Goal: Use online tool/utility: Utilize a website feature to perform a specific function

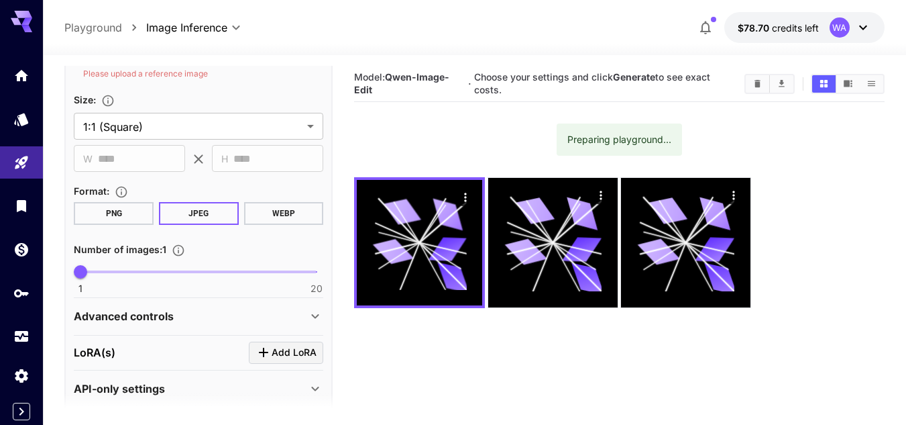
scroll to position [384, 0]
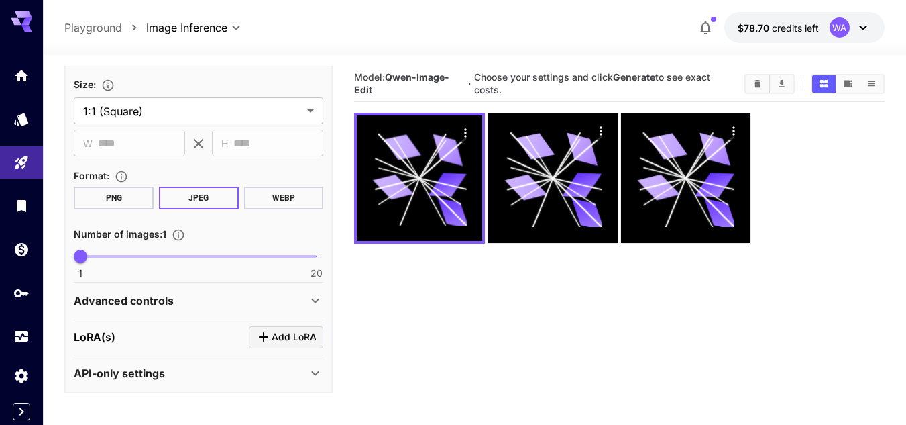
click at [171, 379] on div "API-only settings" at bounding box center [190, 373] width 233 height 16
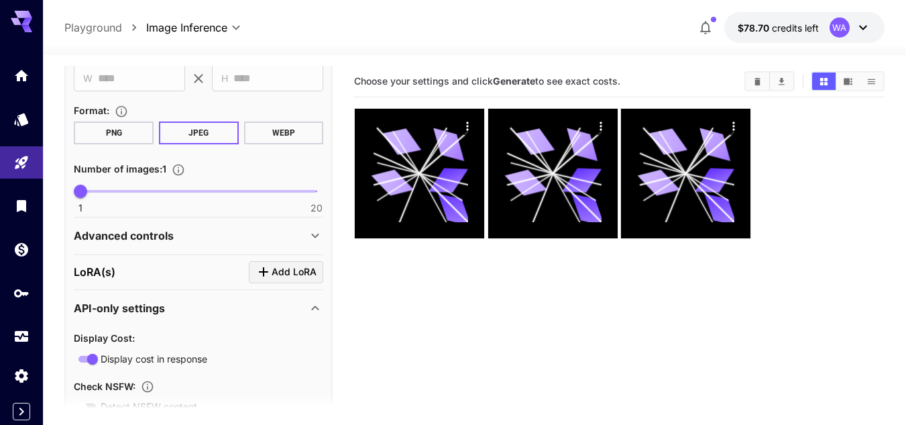
scroll to position [518, 0]
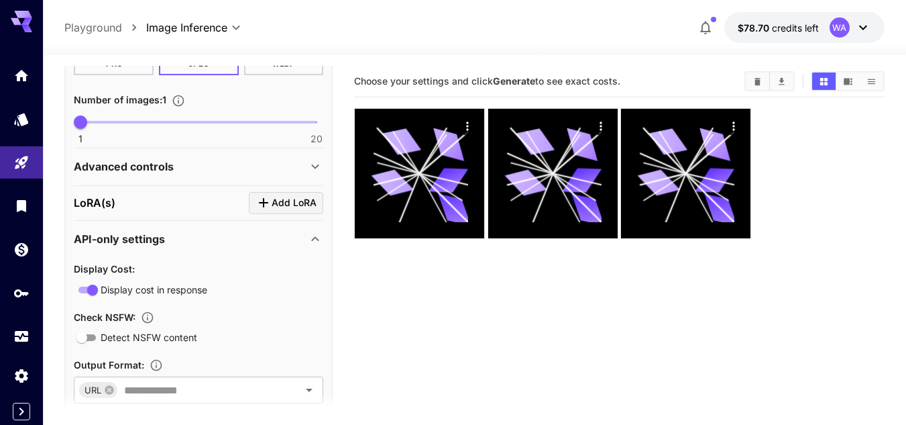
click at [178, 251] on div "API-only settings" at bounding box center [198, 239] width 249 height 32
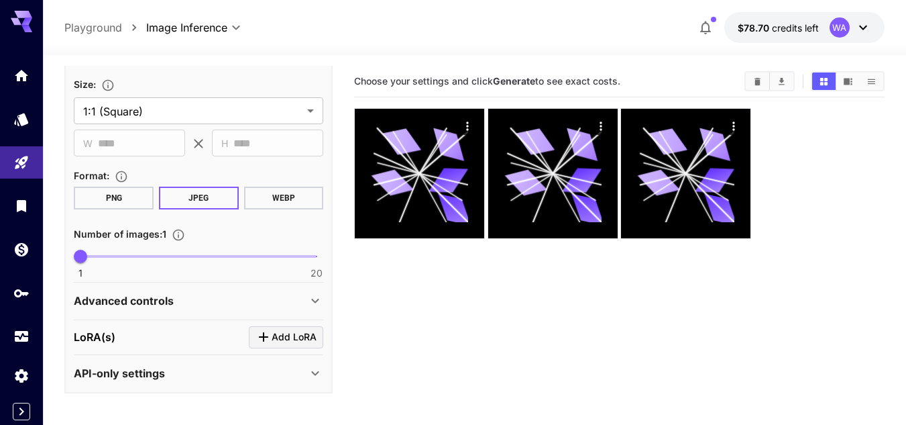
scroll to position [384, 0]
click at [178, 302] on div "Advanced controls" at bounding box center [190, 300] width 233 height 16
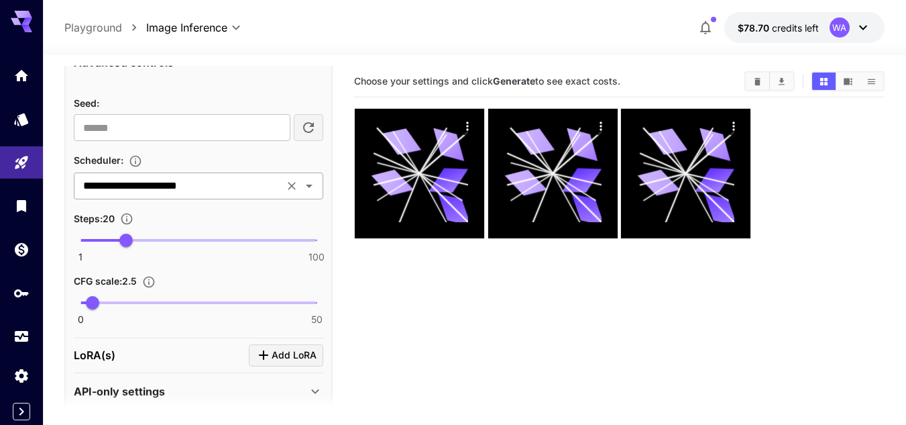
scroll to position [640, 0]
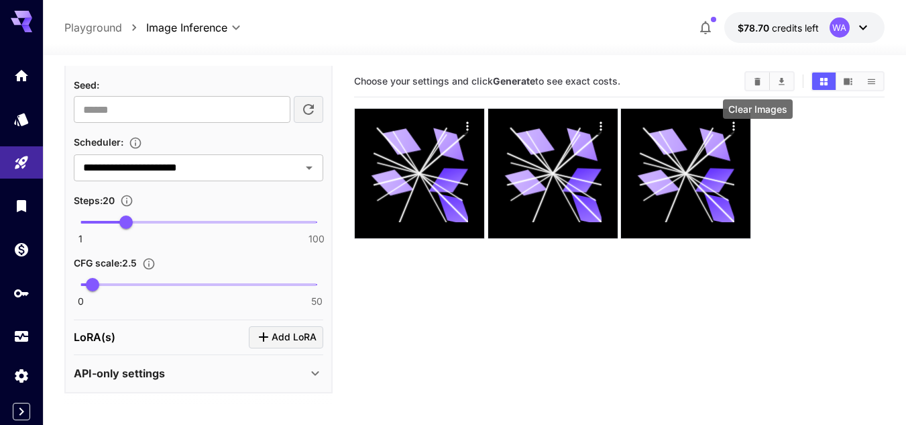
click at [760, 78] on icon "Clear Images" at bounding box center [758, 80] width 6 height 7
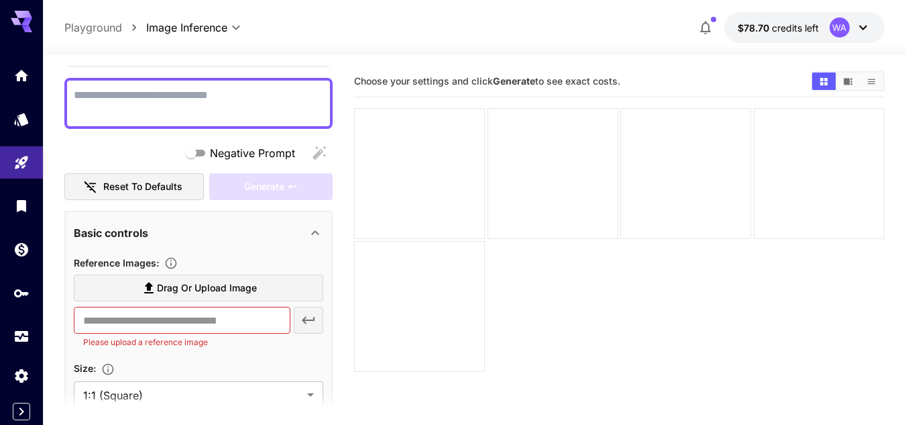
scroll to position [201, 0]
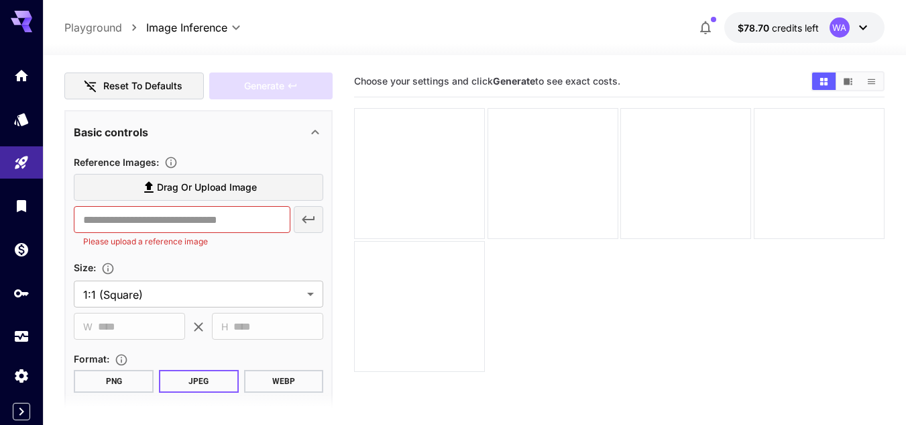
click at [192, 179] on span "Drag or upload image" at bounding box center [207, 187] width 100 height 17
click at [0, 0] on input "Drag or upload image" at bounding box center [0, 0] width 0 height 0
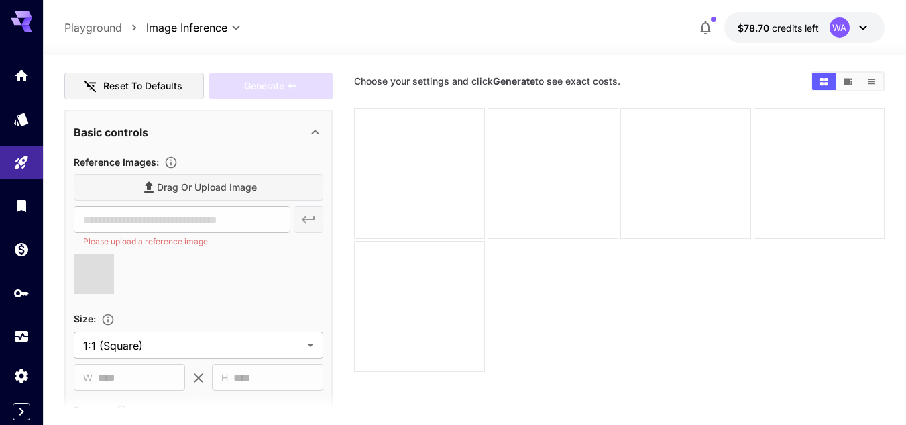
type input "**********"
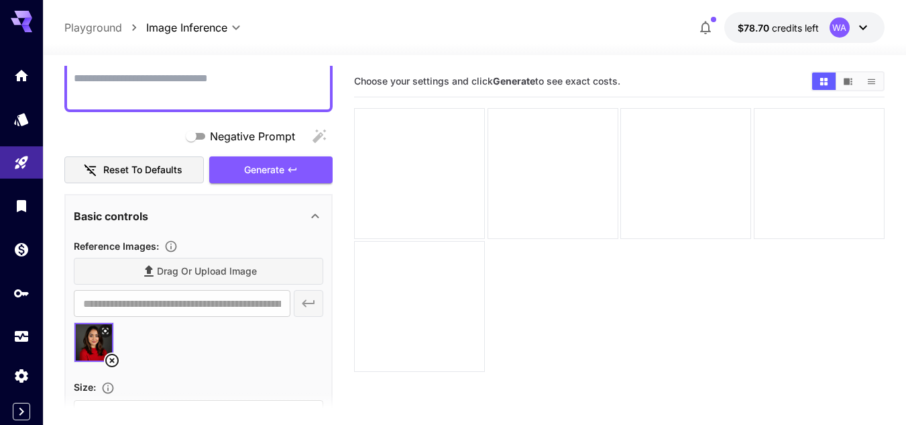
scroll to position [0, 0]
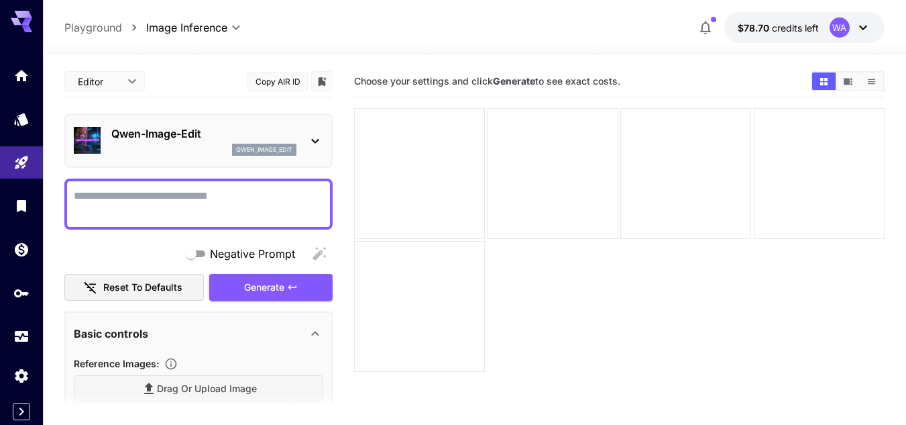
click at [132, 201] on textarea "Negative Prompt" at bounding box center [198, 204] width 249 height 32
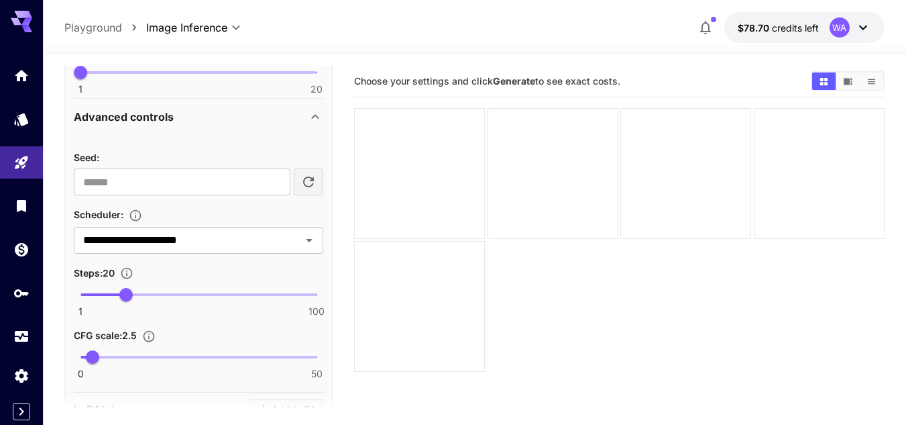
scroll to position [671, 0]
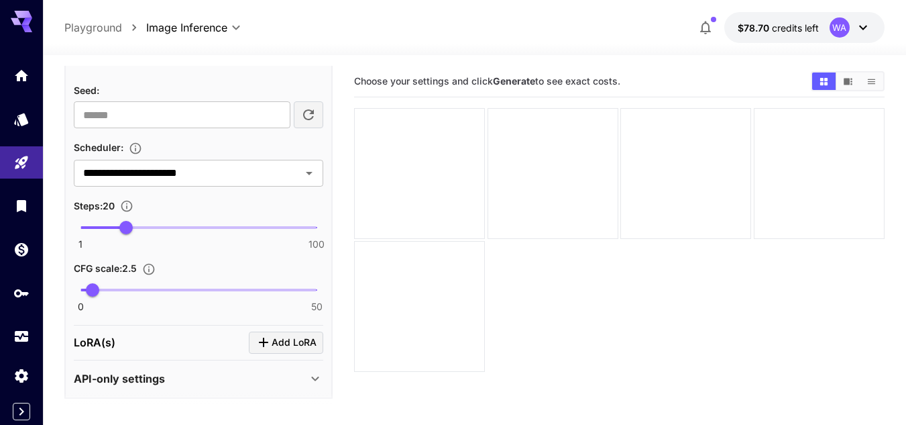
type textarea "**********"
drag, startPoint x: 105, startPoint y: 221, endPoint x: 99, endPoint y: 235, distance: 15.6
click at [101, 230] on span "1 100 20" at bounding box center [198, 227] width 236 height 20
type input "*"
click at [98, 231] on span "8" at bounding box center [97, 227] width 13 height 13
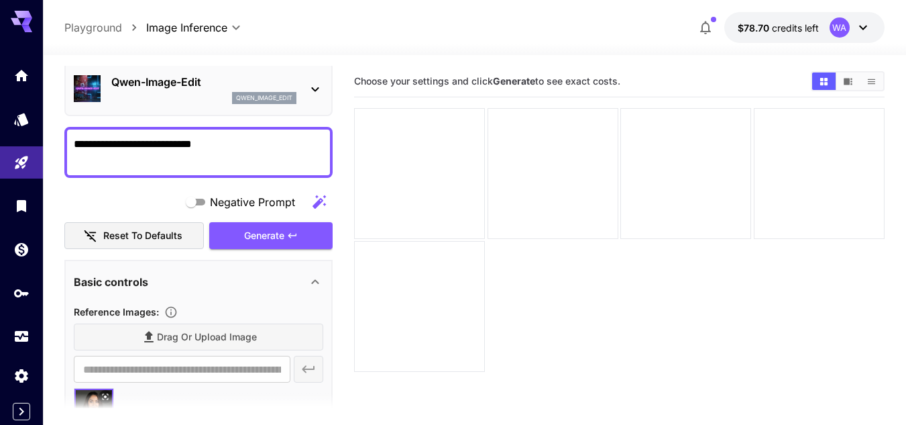
scroll to position [5, 0]
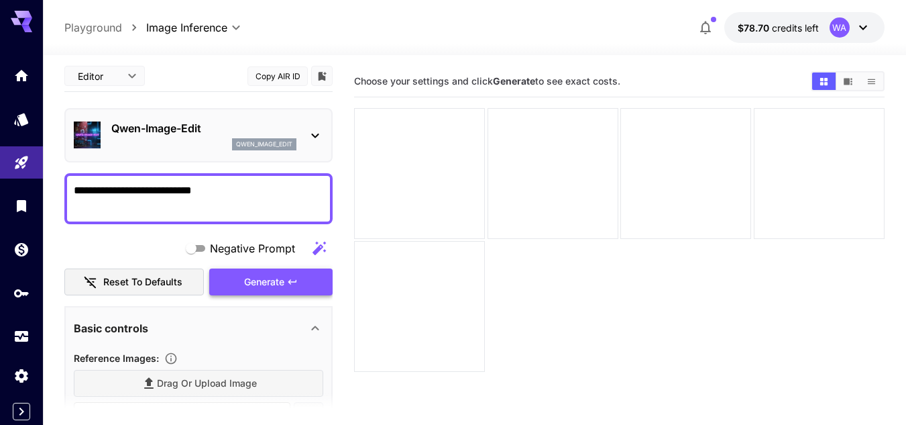
click at [262, 282] on span "Generate" at bounding box center [264, 282] width 40 height 17
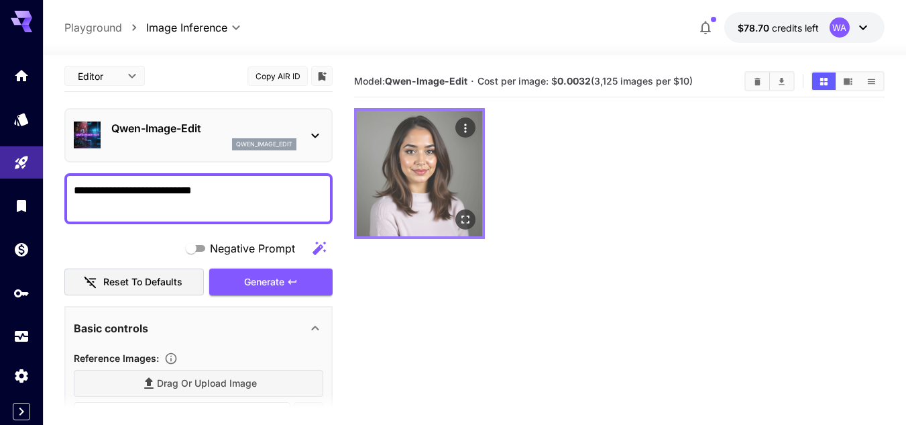
click at [433, 181] on img at bounding box center [419, 173] width 125 height 125
click at [465, 220] on icon "Open in fullscreen" at bounding box center [465, 219] width 13 height 13
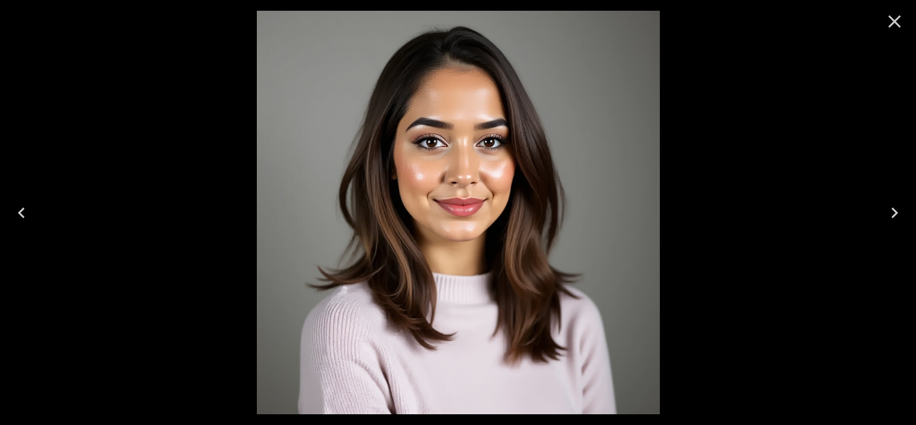
click at [892, 24] on icon "Close" at bounding box center [895, 21] width 13 height 13
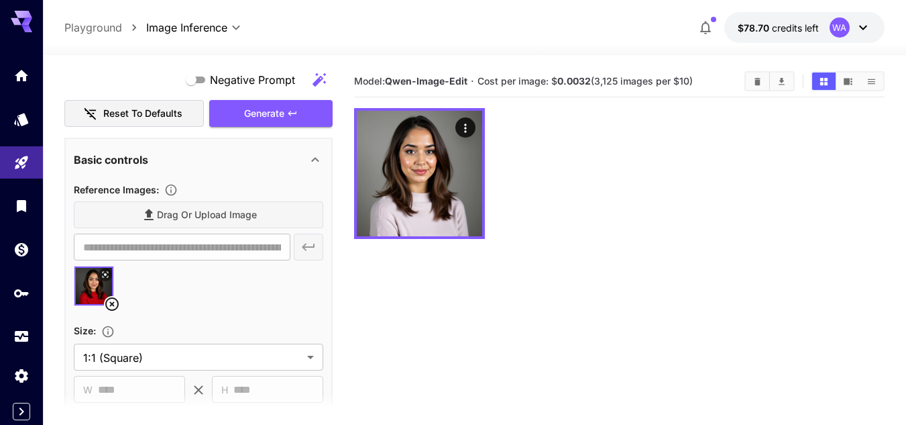
scroll to position [207, 0]
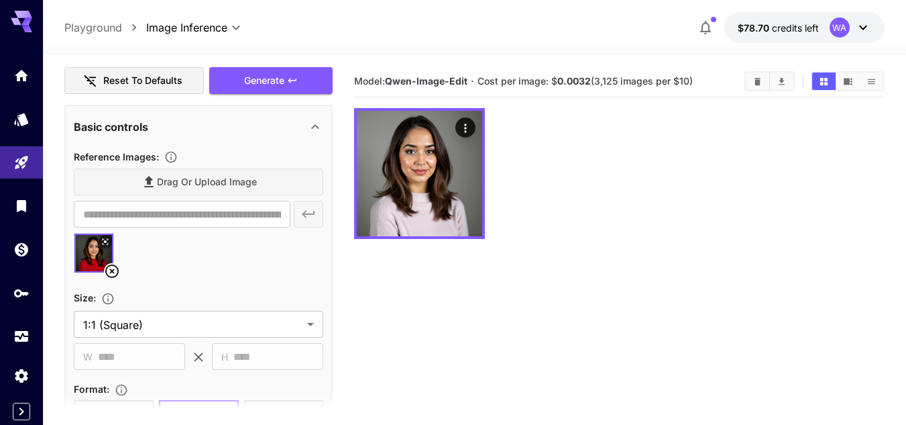
click at [99, 245] on button at bounding box center [105, 241] width 13 height 13
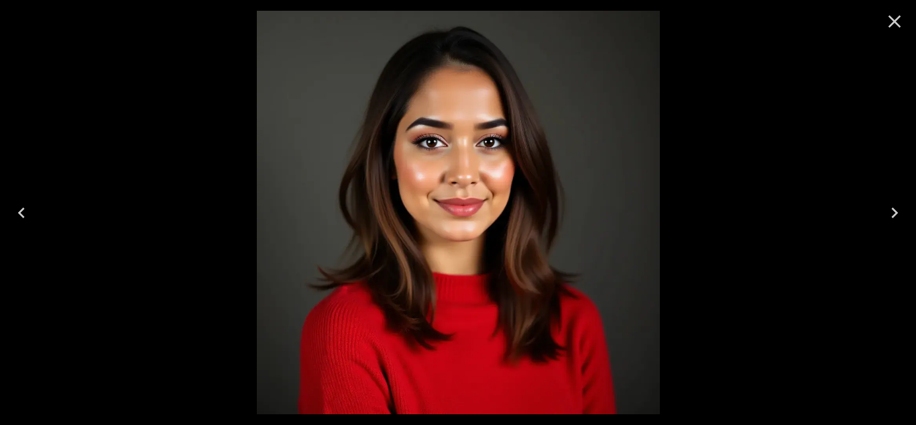
click at [895, 32] on button "Close" at bounding box center [895, 21] width 32 height 32
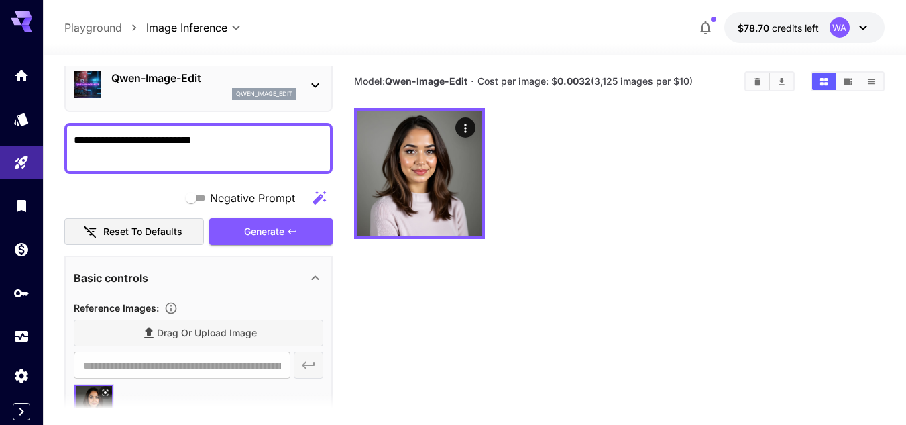
scroll to position [134, 0]
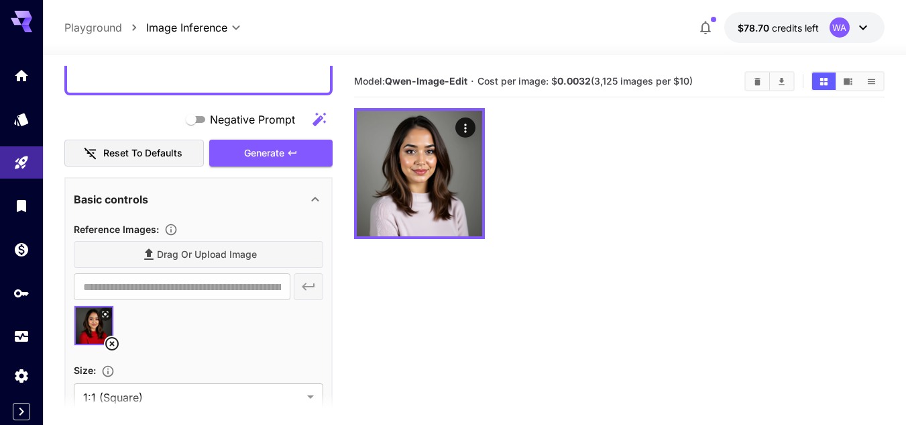
click at [162, 253] on div "Drag or upload image" at bounding box center [198, 254] width 249 height 27
click at [109, 341] on icon at bounding box center [112, 343] width 16 height 16
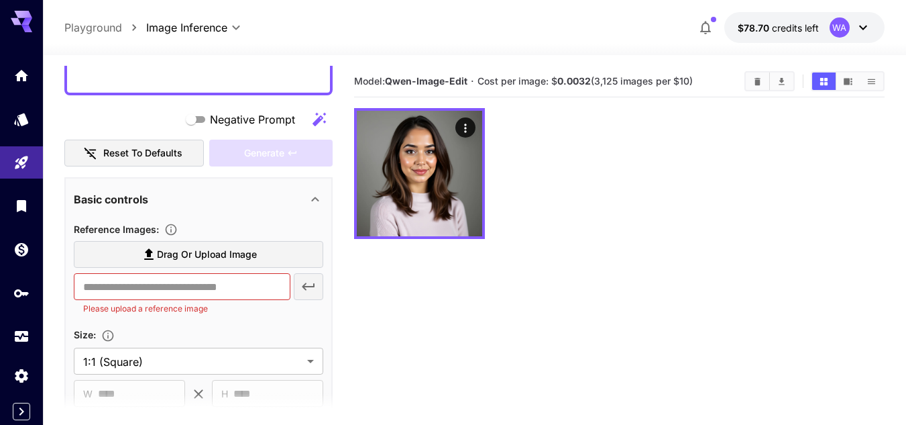
click at [234, 254] on span "Drag or upload image" at bounding box center [207, 254] width 100 height 17
click at [0, 0] on input "Drag or upload image" at bounding box center [0, 0] width 0 height 0
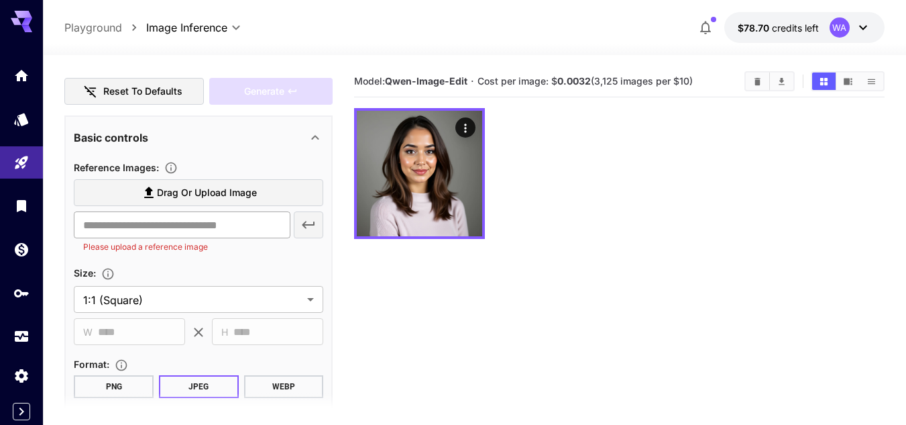
scroll to position [201, 0]
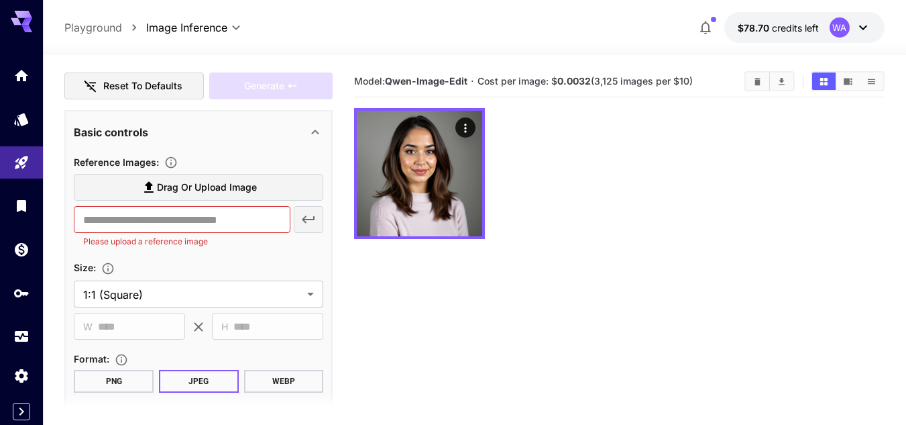
click at [225, 185] on span "Drag or upload image" at bounding box center [207, 187] width 100 height 17
click at [0, 0] on input "Drag or upload image" at bounding box center [0, 0] width 0 height 0
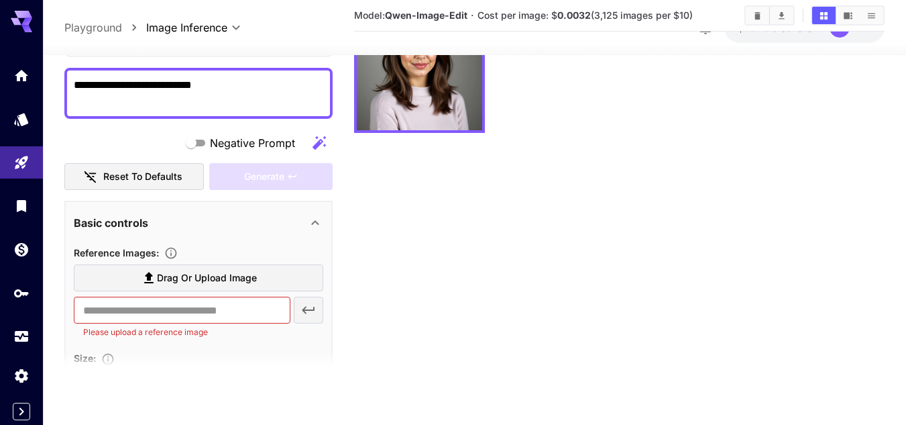
scroll to position [67, 0]
click at [116, 179] on button "Reset to defaults" at bounding box center [133, 177] width 139 height 27
type input "**"
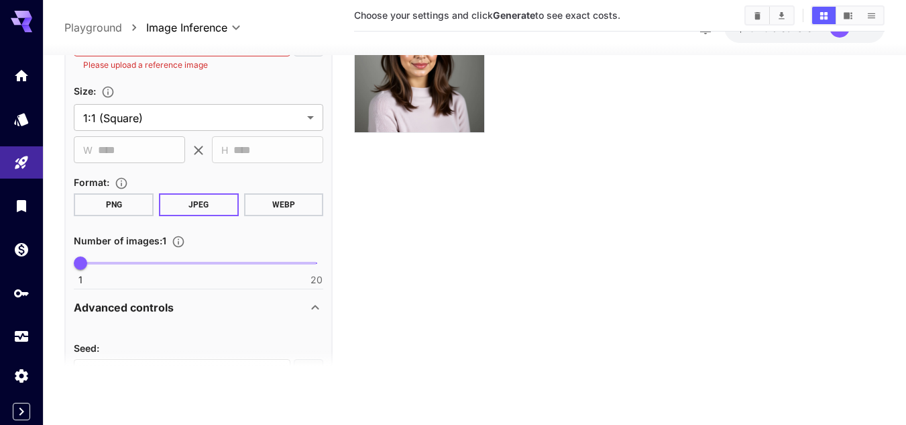
scroll to position [268, 0]
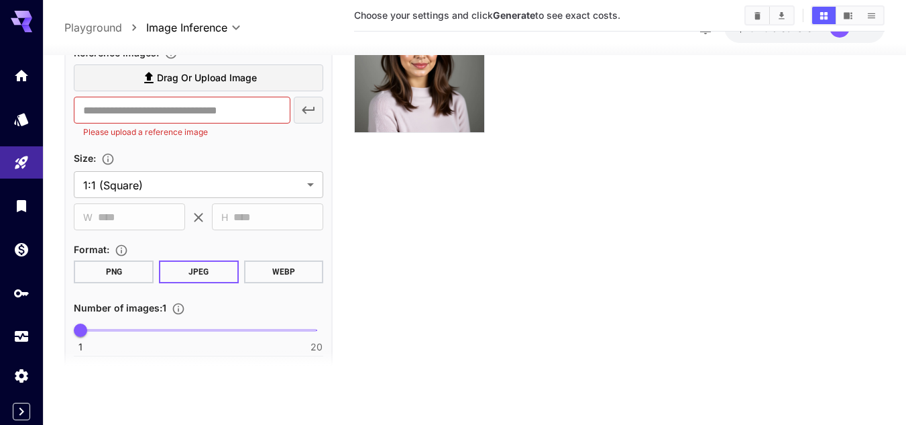
click at [160, 87] on label "Drag or upload image" at bounding box center [198, 77] width 249 height 27
click at [0, 0] on input "Drag or upload image" at bounding box center [0, 0] width 0 height 0
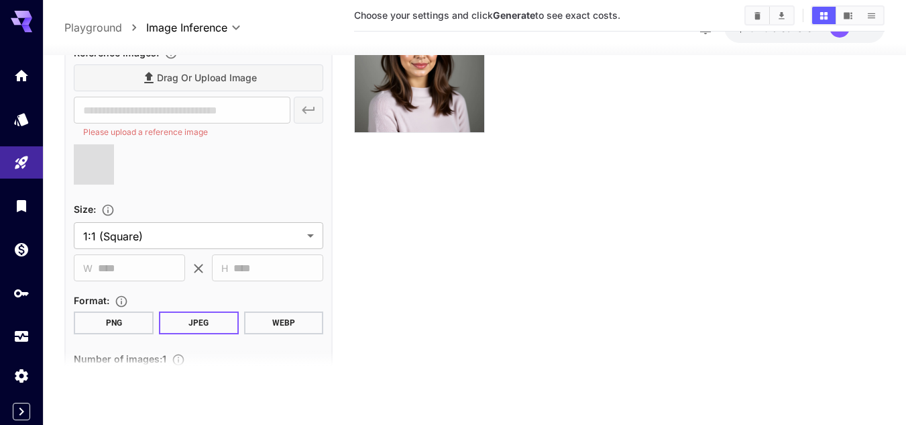
scroll to position [0, 0]
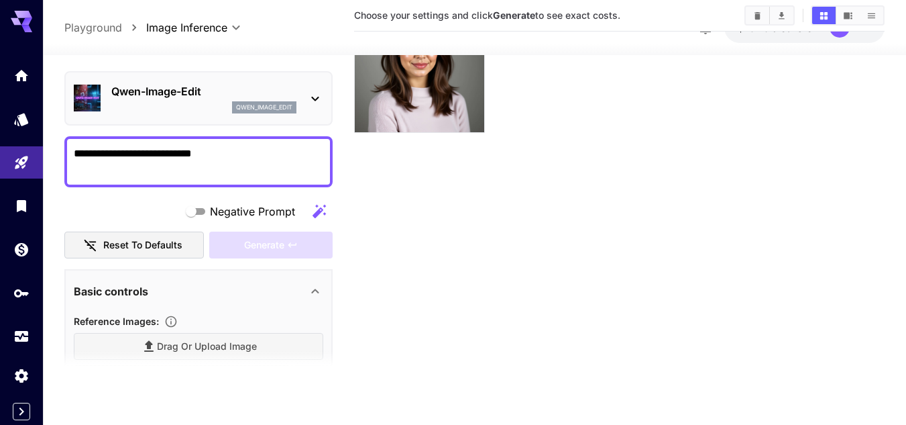
click at [202, 156] on textarea "**********" at bounding box center [198, 162] width 249 height 32
type input "**********"
type textarea "**********"
click at [271, 247] on span "Generate" at bounding box center [264, 245] width 40 height 17
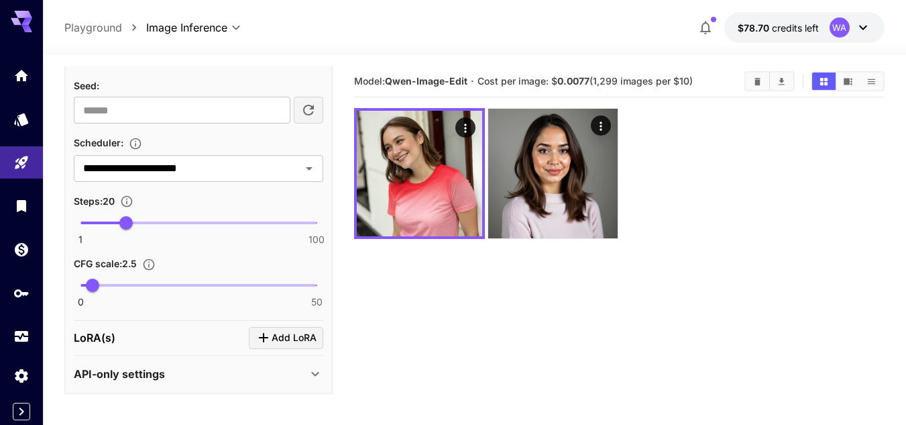
scroll to position [676, 0]
click at [98, 219] on span "1 100 20" at bounding box center [198, 222] width 236 height 20
type input "*"
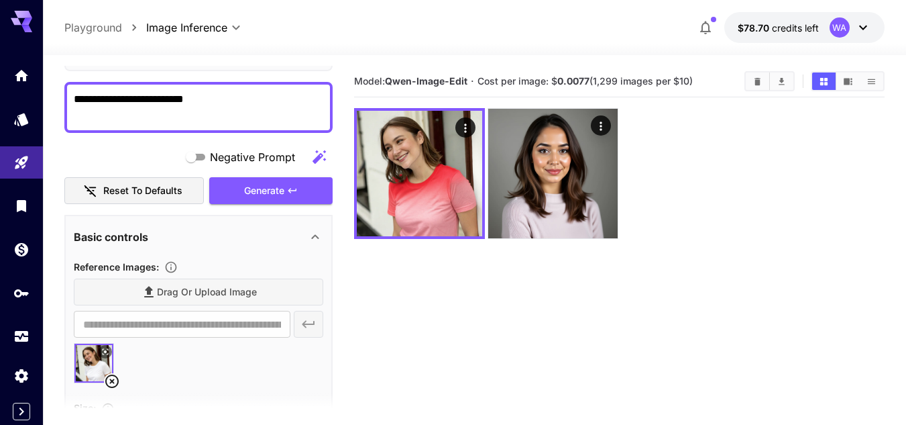
scroll to position [72, 0]
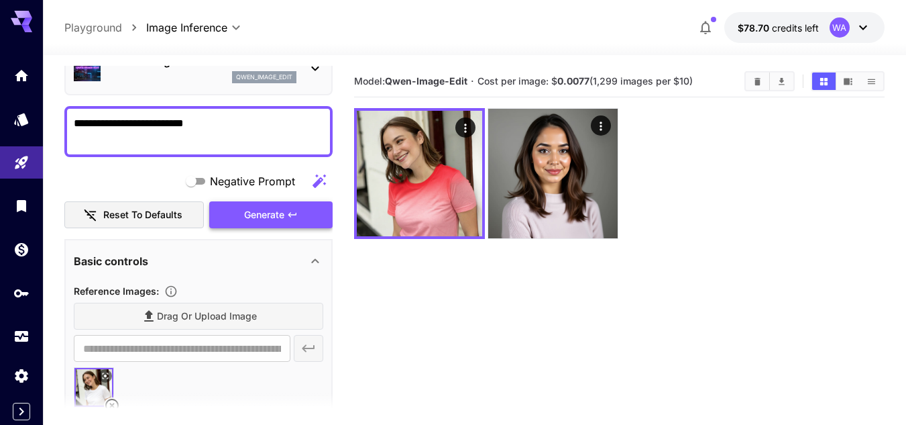
click at [262, 215] on span "Generate" at bounding box center [264, 215] width 40 height 17
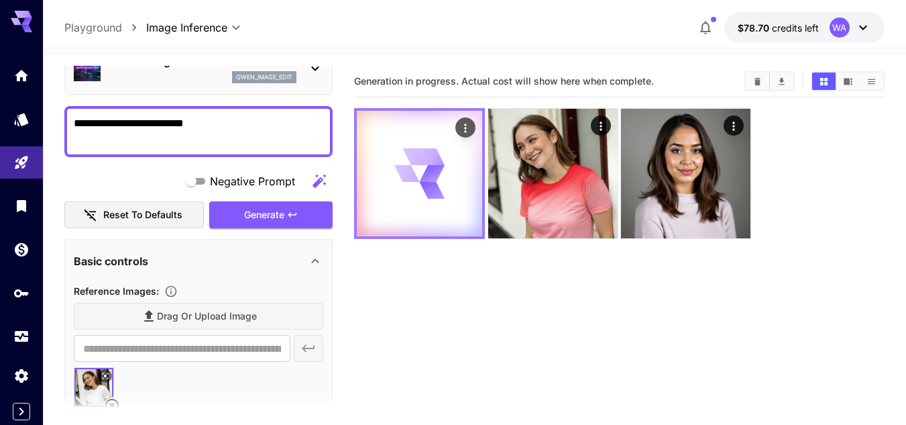
click at [469, 131] on icon "Actions" at bounding box center [465, 127] width 13 height 13
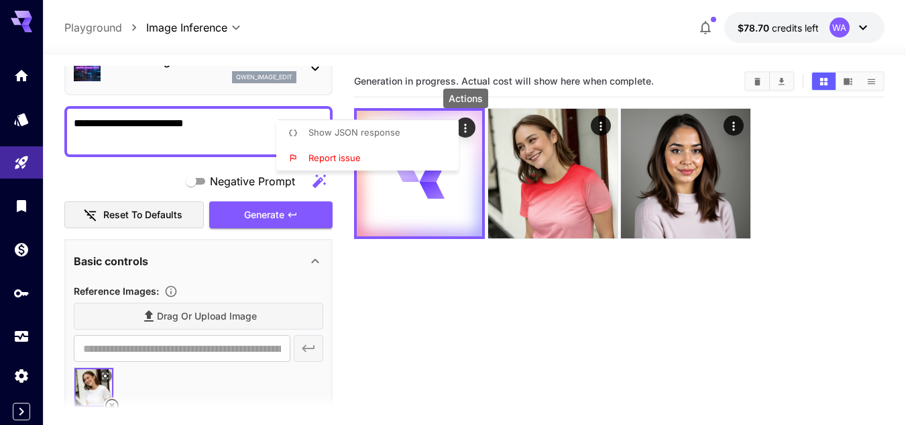
click at [471, 307] on div at bounding box center [458, 212] width 916 height 425
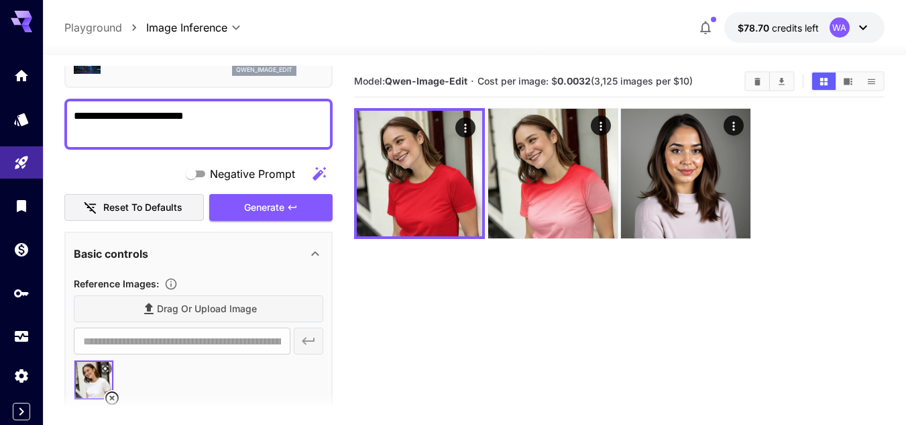
scroll to position [5, 0]
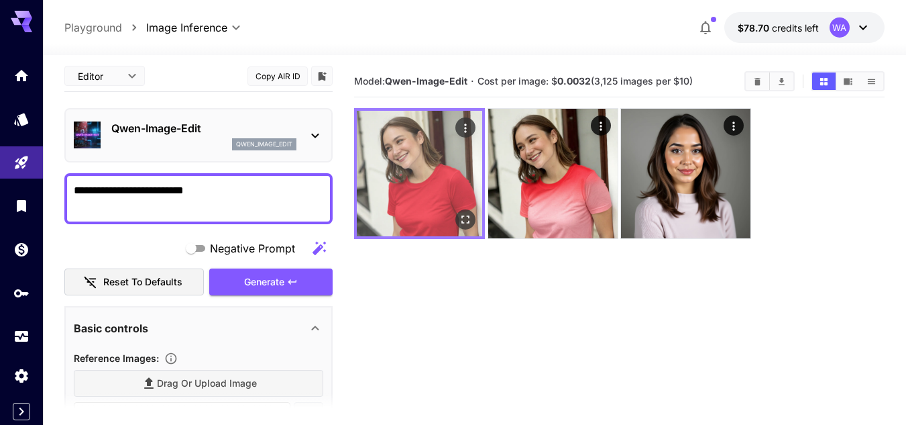
click at [432, 183] on img at bounding box center [419, 173] width 125 height 125
click at [467, 217] on icon "Open in fullscreen" at bounding box center [466, 219] width 8 height 8
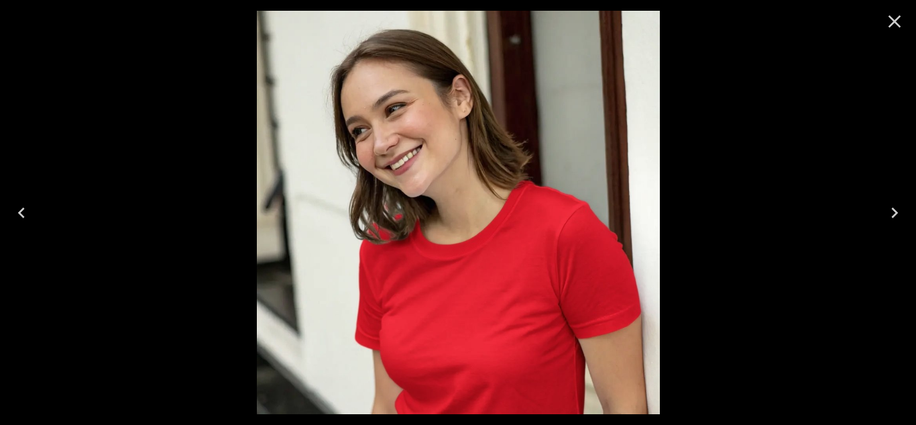
click at [892, 28] on icon "Close" at bounding box center [894, 21] width 21 height 21
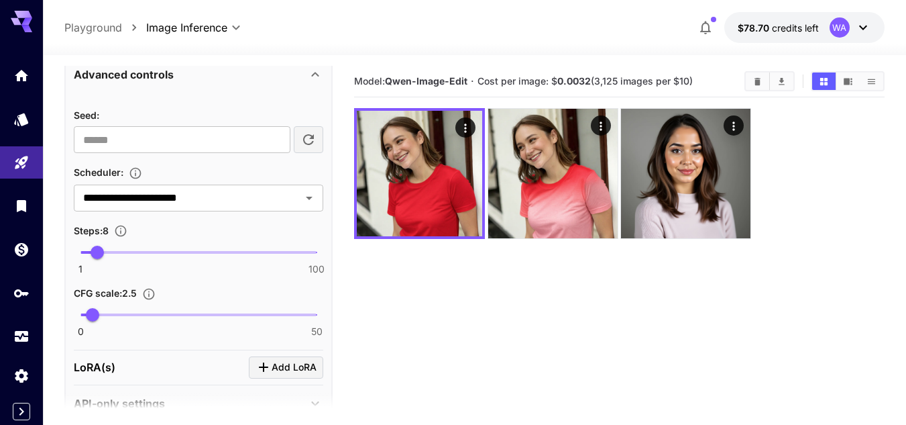
scroll to position [671, 0]
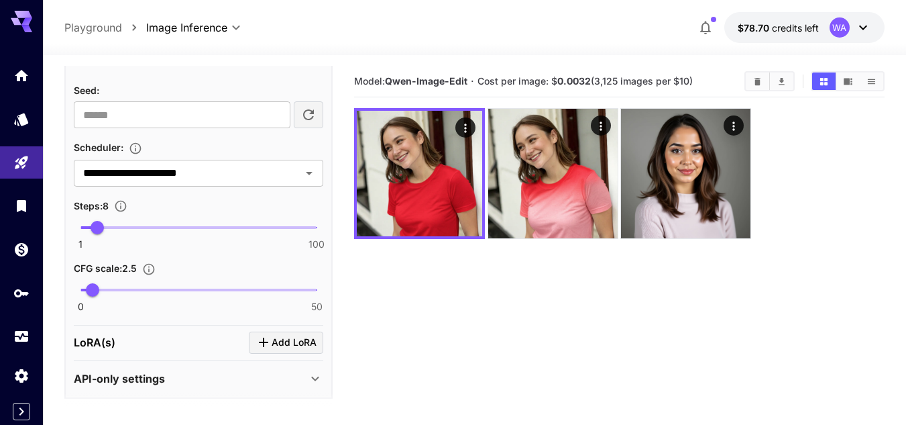
click at [778, 38] on button "$78.70 credits left [GEOGRAPHIC_DATA]" at bounding box center [804, 27] width 160 height 31
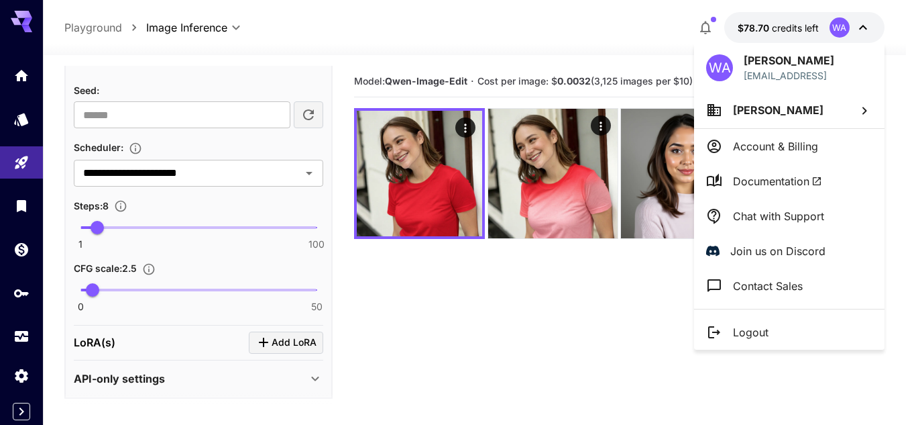
click at [799, 120] on li "[PERSON_NAME]" at bounding box center [789, 110] width 190 height 36
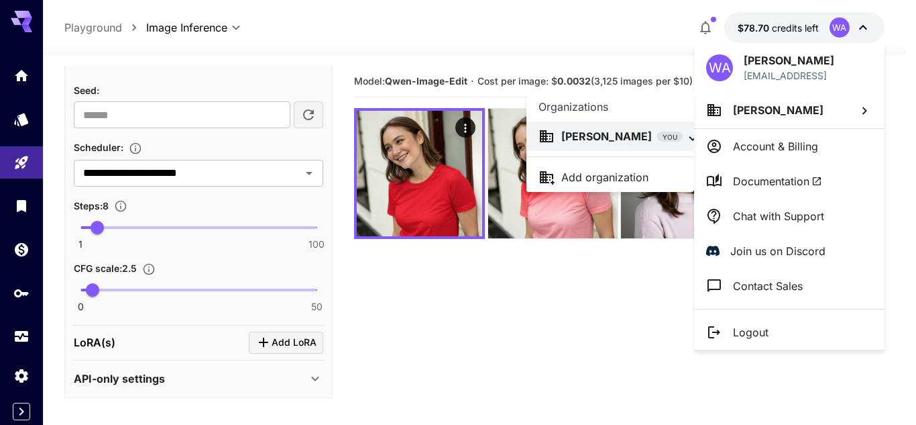
click at [589, 180] on p "Add organization" at bounding box center [604, 177] width 87 height 16
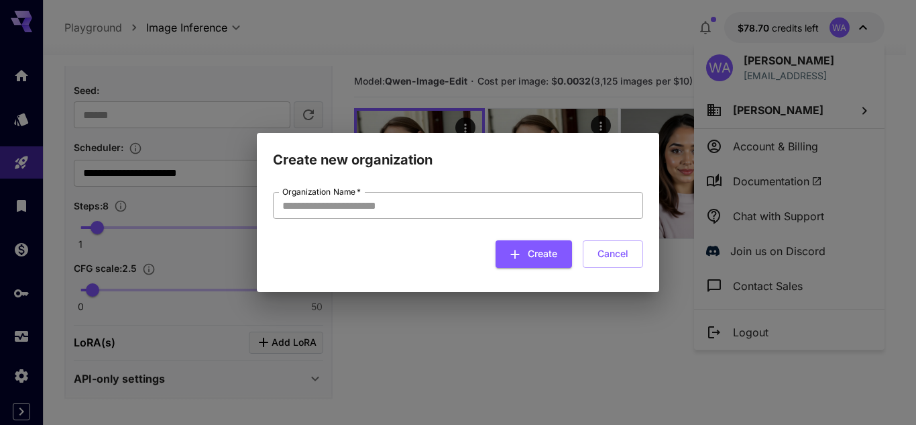
click at [457, 211] on input "Organization Name   *" at bounding box center [458, 205] width 370 height 27
type input "*******"
click at [619, 246] on button "Cancel" at bounding box center [613, 253] width 60 height 27
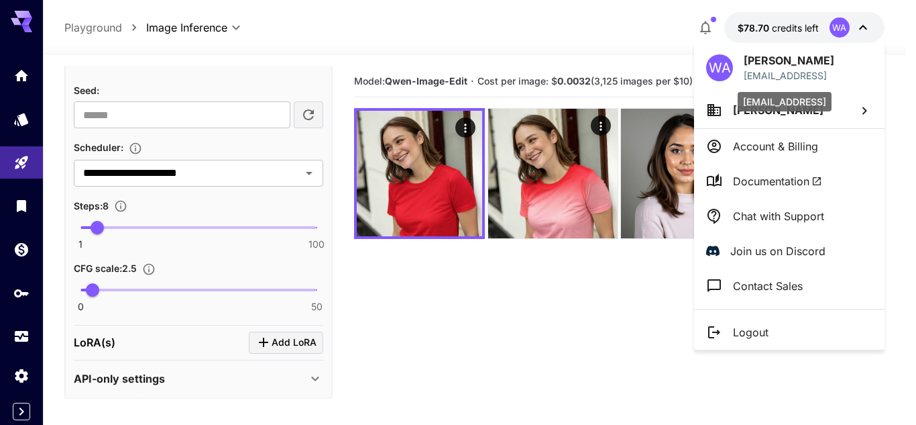
drag, startPoint x: 856, startPoint y: 75, endPoint x: 744, endPoint y: 76, distance: 112.0
click at [744, 76] on div "WA [PERSON_NAME] [PERSON_NAME][EMAIL_ADDRESS]" at bounding box center [789, 67] width 190 height 49
copy p "[EMAIL_ADDRESS]"
click at [569, 359] on div at bounding box center [458, 212] width 916 height 425
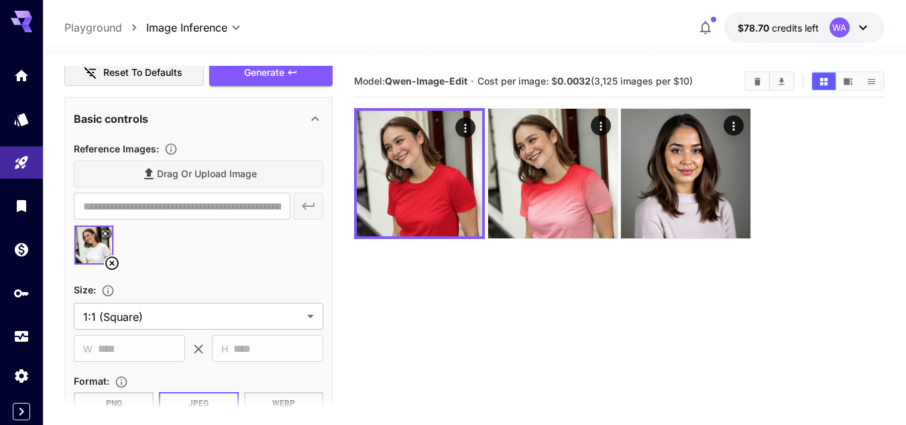
scroll to position [0, 0]
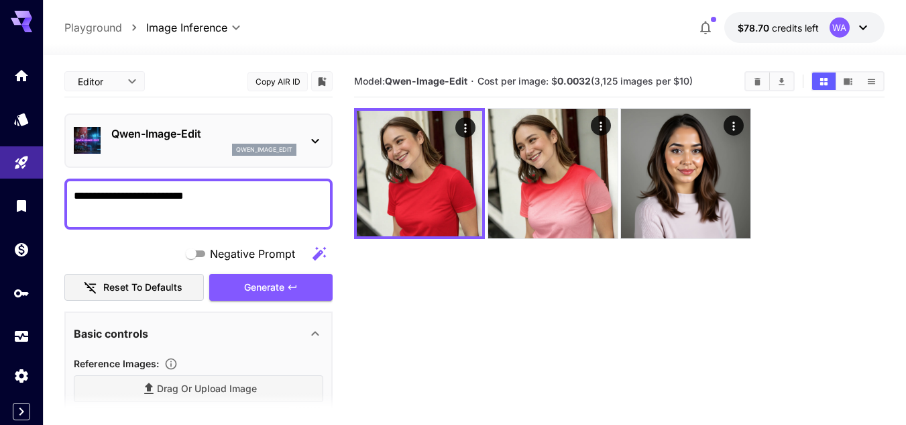
click at [188, 146] on div "qwen_image_edit" at bounding box center [203, 150] width 185 height 12
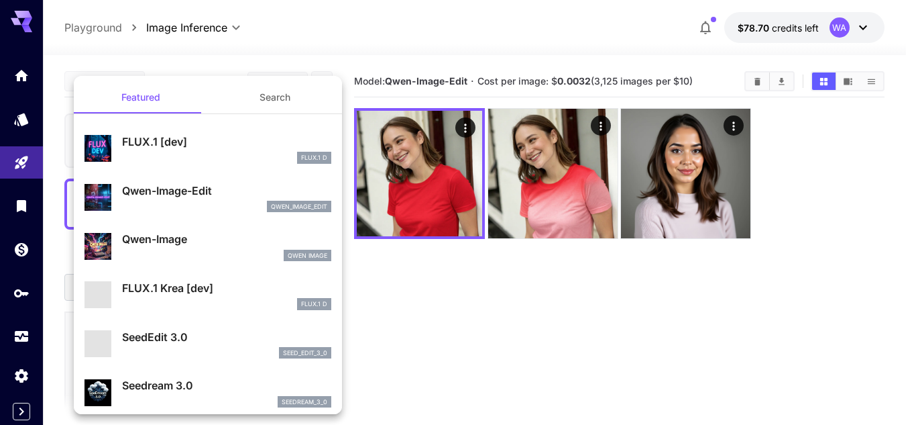
click at [164, 248] on div "Qwen-Image Qwen Image" at bounding box center [226, 246] width 209 height 30
type input "**"
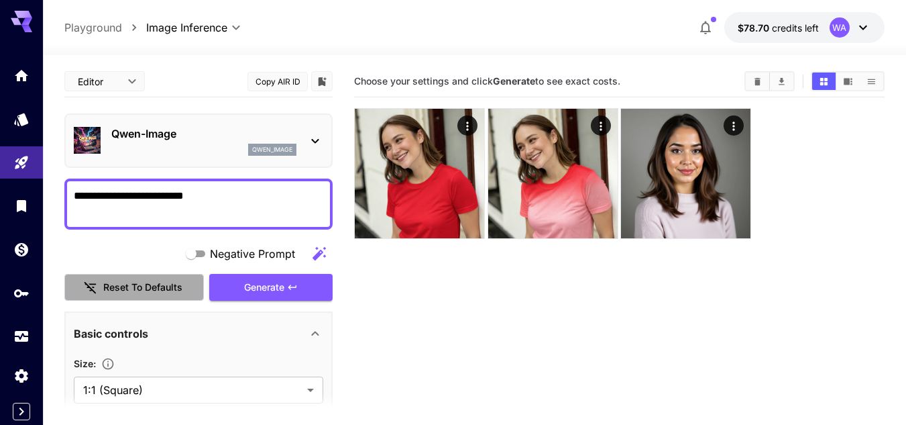
click at [123, 280] on button "Reset to defaults" at bounding box center [133, 287] width 139 height 27
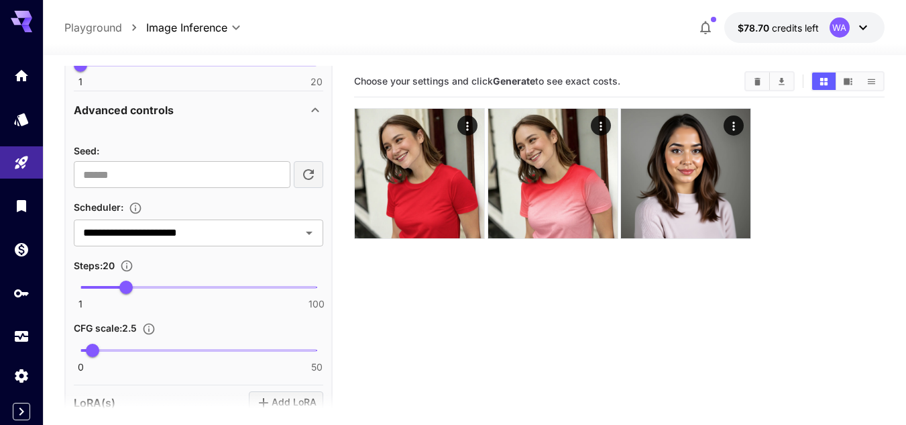
scroll to position [534, 0]
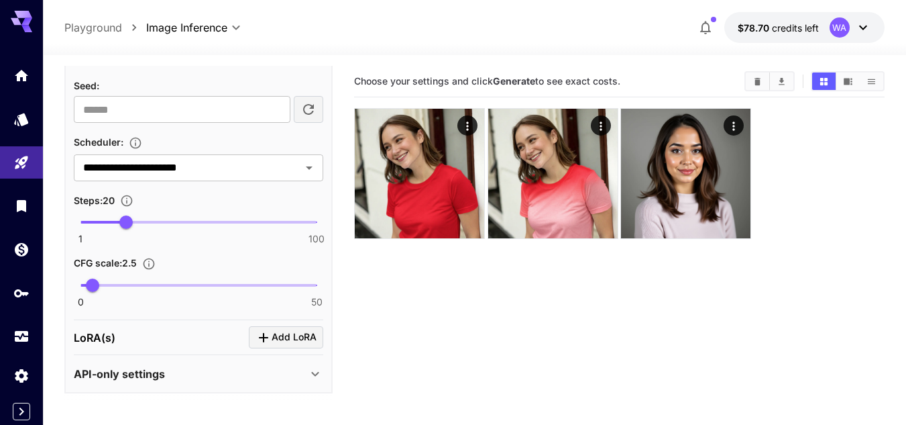
click at [135, 280] on span "0 50 2.5" at bounding box center [198, 285] width 236 height 20
type input "*"
drag, startPoint x: 135, startPoint y: 280, endPoint x: 99, endPoint y: 280, distance: 35.5
click at [99, 280] on span "4" at bounding box center [99, 284] width 13 height 13
type input "*"
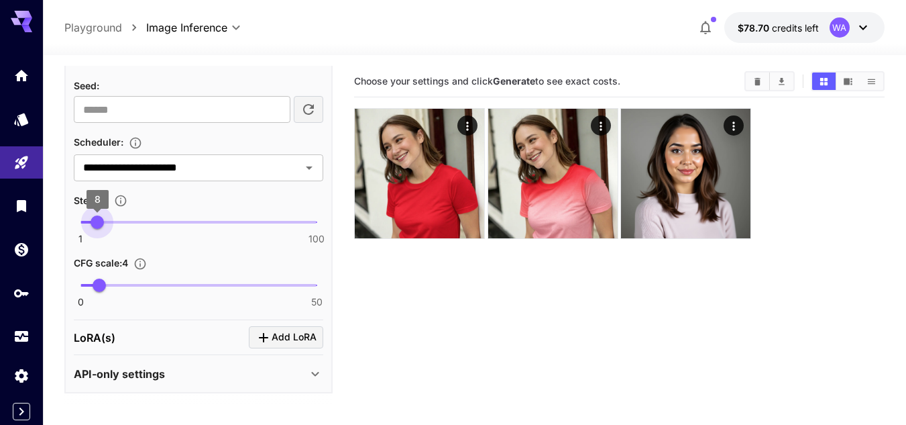
drag, startPoint x: 125, startPoint y: 220, endPoint x: 97, endPoint y: 220, distance: 27.5
click at [97, 220] on span "8" at bounding box center [97, 221] width 13 height 13
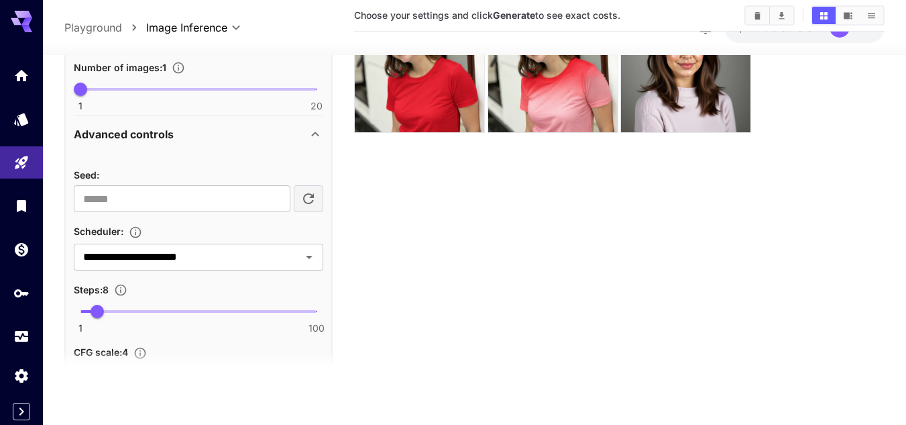
scroll to position [132, 0]
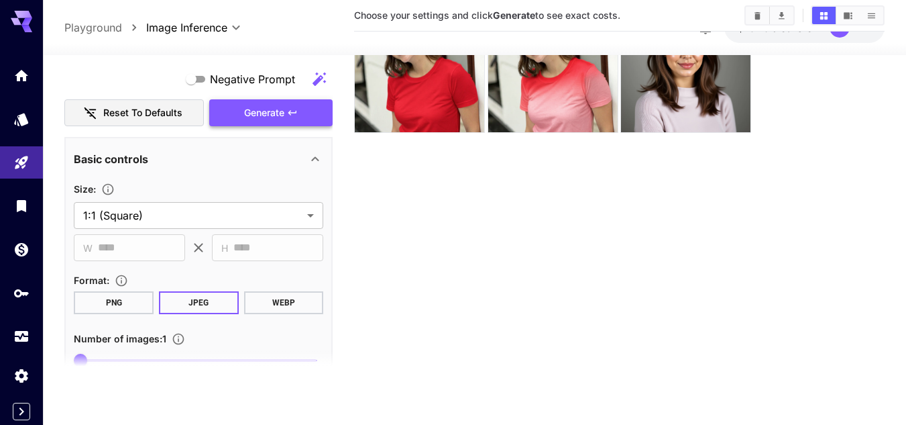
click at [249, 117] on span "Generate" at bounding box center [264, 113] width 40 height 17
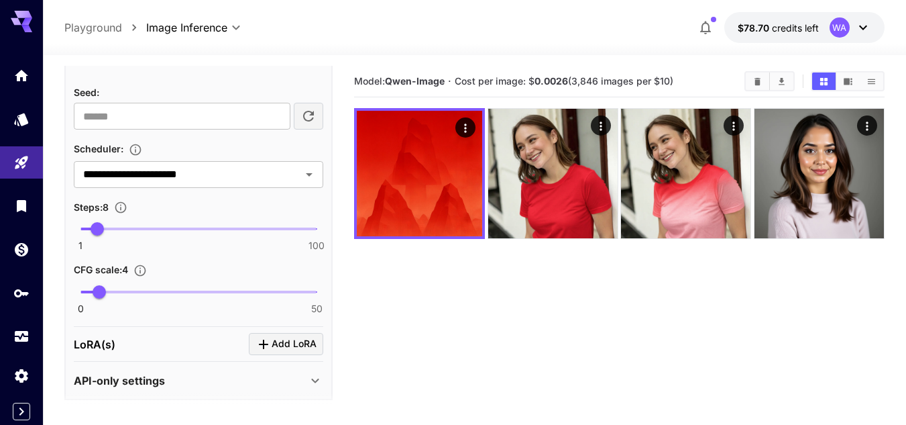
scroll to position [534, 0]
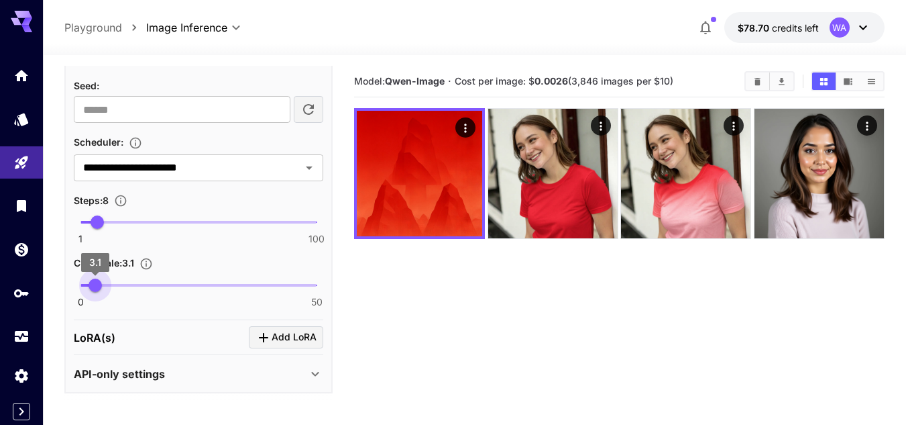
type input "***"
drag, startPoint x: 101, startPoint y: 290, endPoint x: 93, endPoint y: 290, distance: 8.0
click at [93, 290] on span "2.5" at bounding box center [92, 284] width 13 height 13
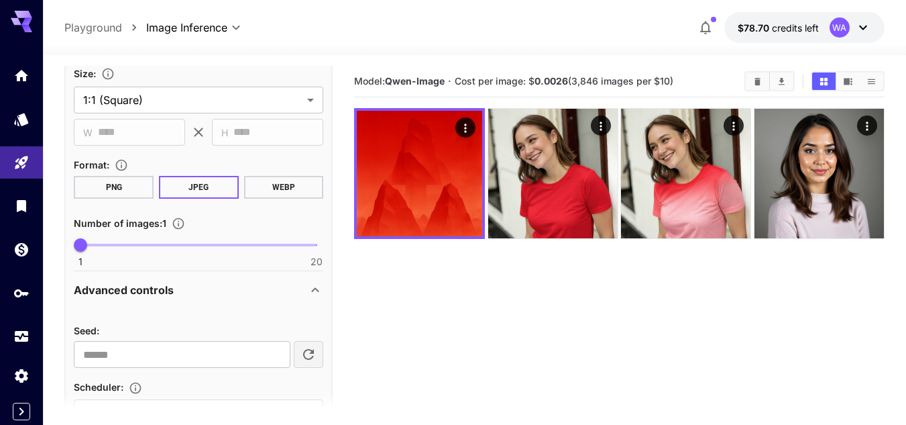
scroll to position [132, 0]
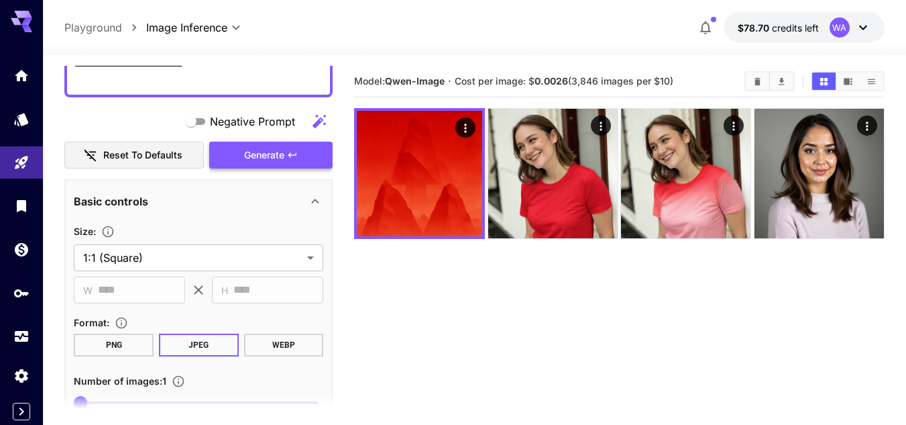
click at [266, 159] on span "Generate" at bounding box center [264, 155] width 40 height 17
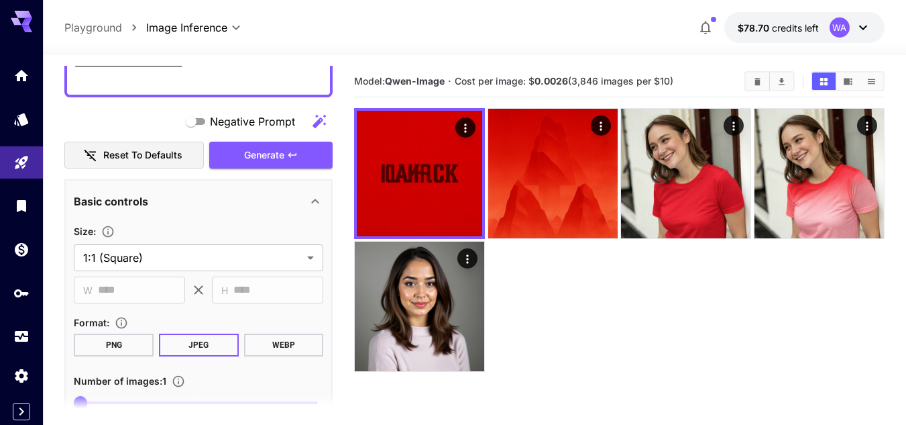
scroll to position [0, 0]
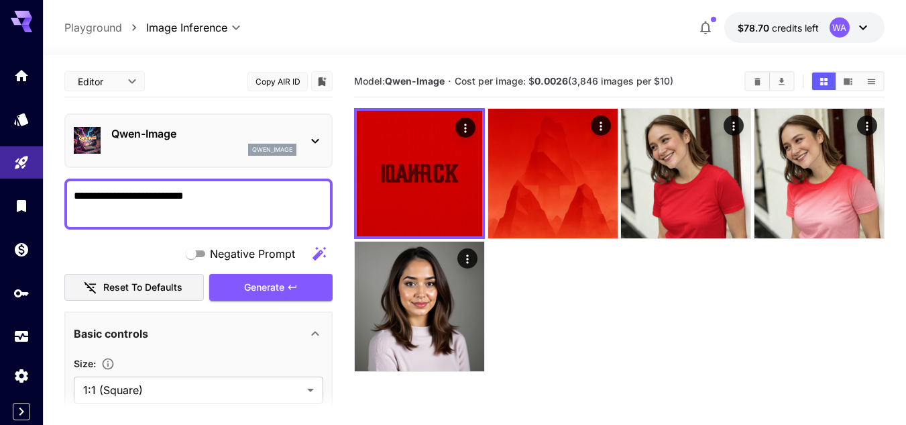
click at [163, 132] on p "Qwen-Image" at bounding box center [203, 133] width 185 height 16
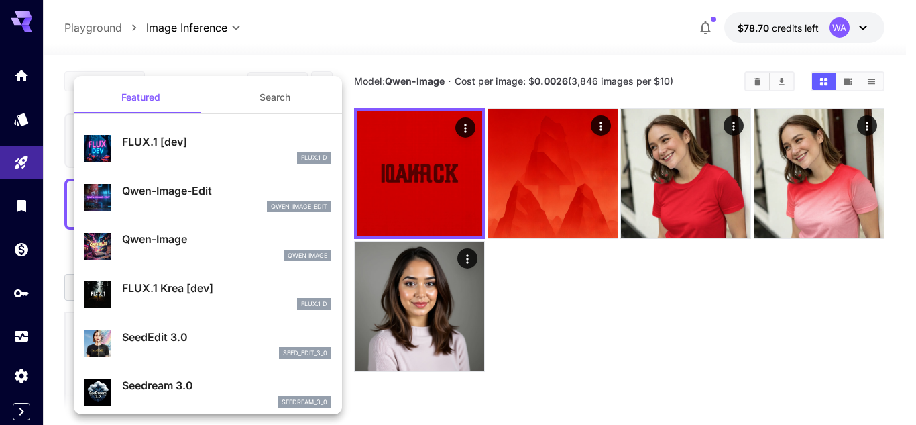
click at [165, 203] on div "qwen_image_edit" at bounding box center [226, 207] width 209 height 12
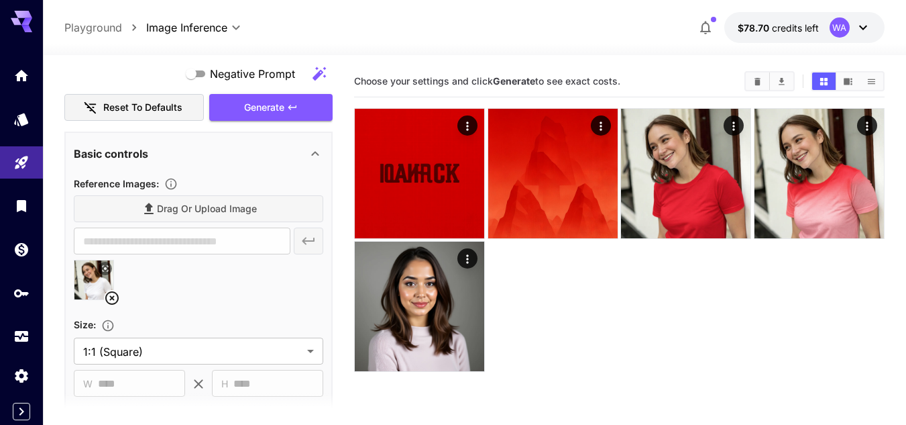
scroll to position [67, 0]
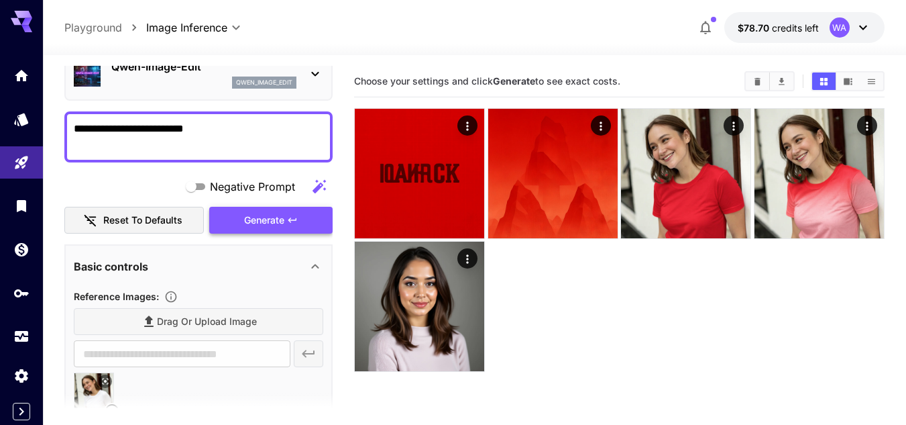
click at [264, 216] on span "Generate" at bounding box center [264, 220] width 40 height 17
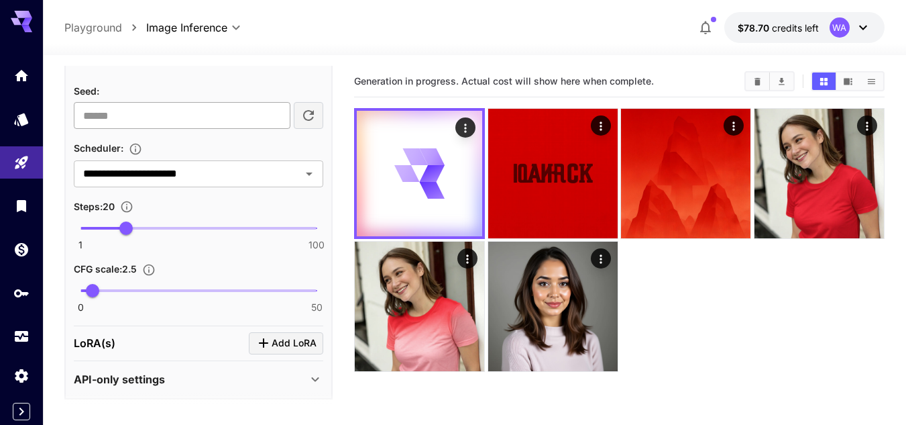
scroll to position [671, 0]
type input "*"
drag, startPoint x: 125, startPoint y: 229, endPoint x: 97, endPoint y: 230, distance: 27.5
click at [97, 230] on span "8" at bounding box center [97, 227] width 13 height 13
drag, startPoint x: 91, startPoint y: 289, endPoint x: 99, endPoint y: 290, distance: 8.7
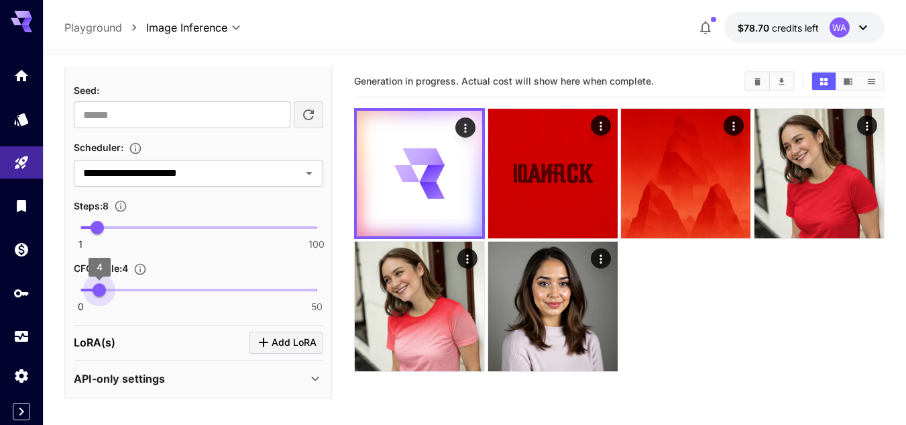
click at [99, 290] on span "4" at bounding box center [99, 289] width 13 height 13
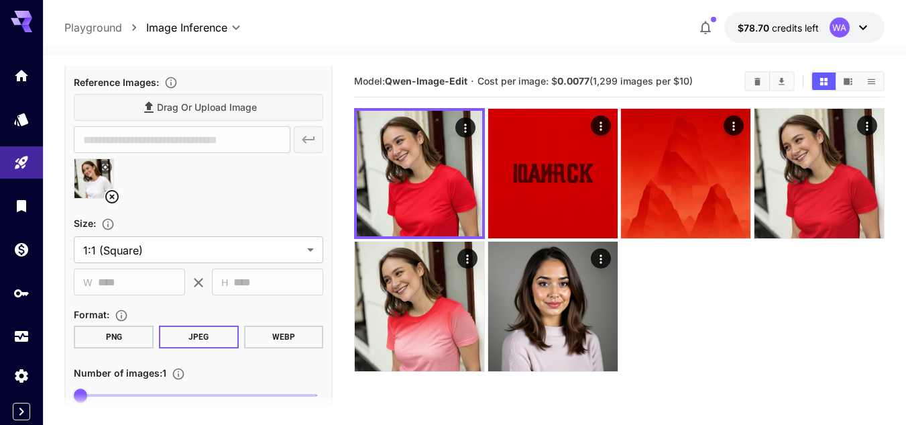
scroll to position [207, 0]
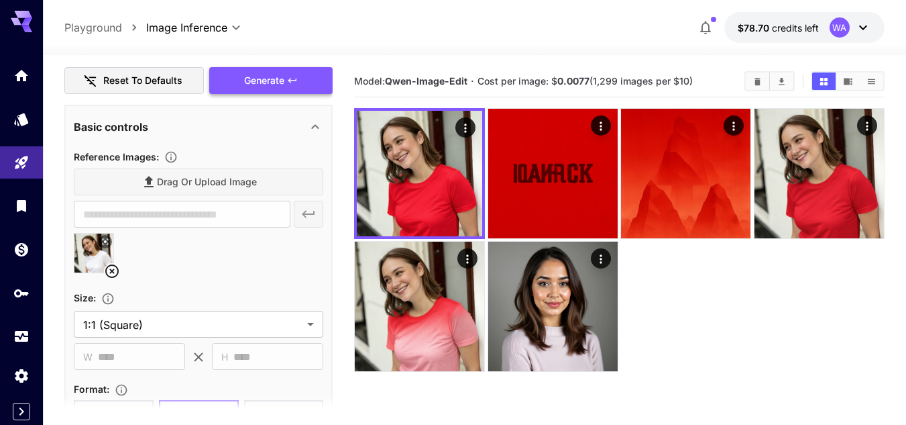
click at [257, 78] on span "Generate" at bounding box center [264, 80] width 40 height 17
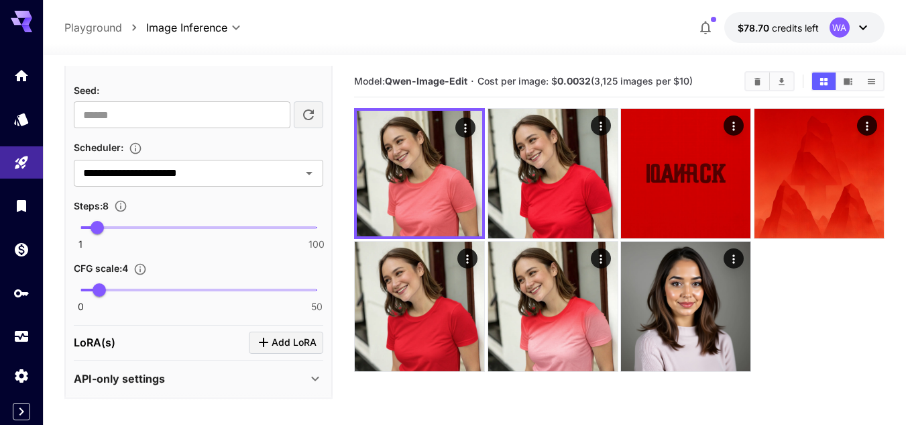
scroll to position [676, 0]
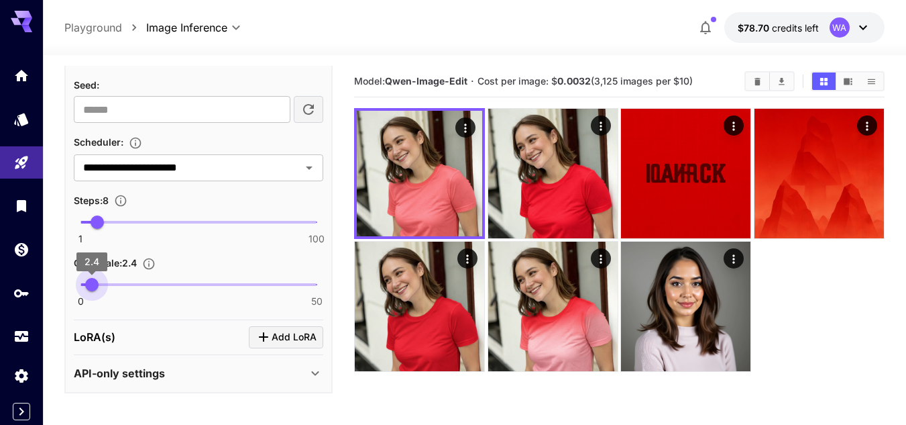
drag, startPoint x: 100, startPoint y: 286, endPoint x: 92, endPoint y: 287, distance: 8.1
click at [92, 287] on span "2.4" at bounding box center [91, 284] width 13 height 13
type input "***"
click at [93, 287] on span "2.5" at bounding box center [92, 284] width 13 height 13
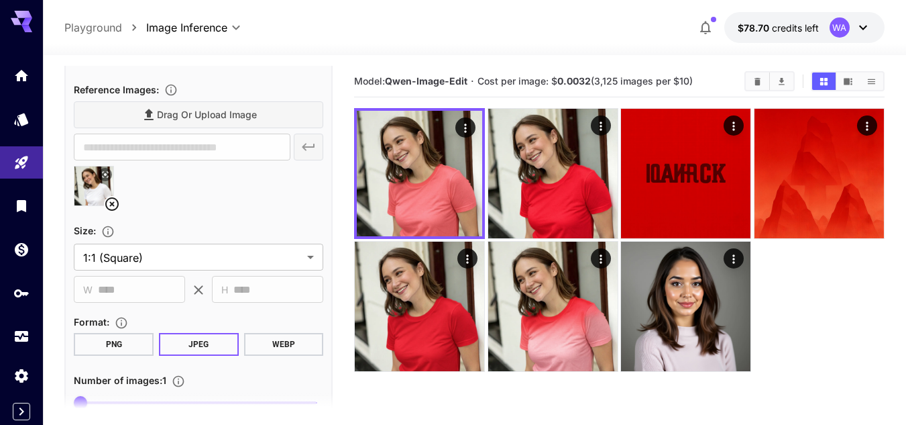
scroll to position [0, 0]
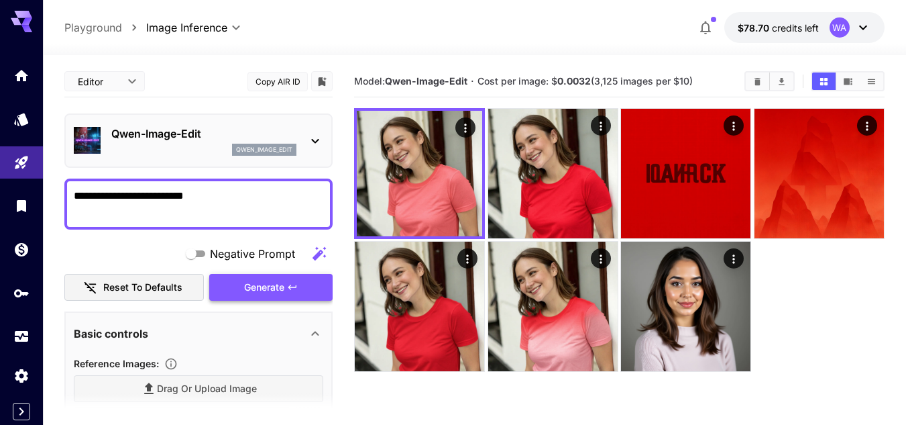
click at [267, 286] on span "Generate" at bounding box center [264, 287] width 40 height 17
